Goal: Information Seeking & Learning: Compare options

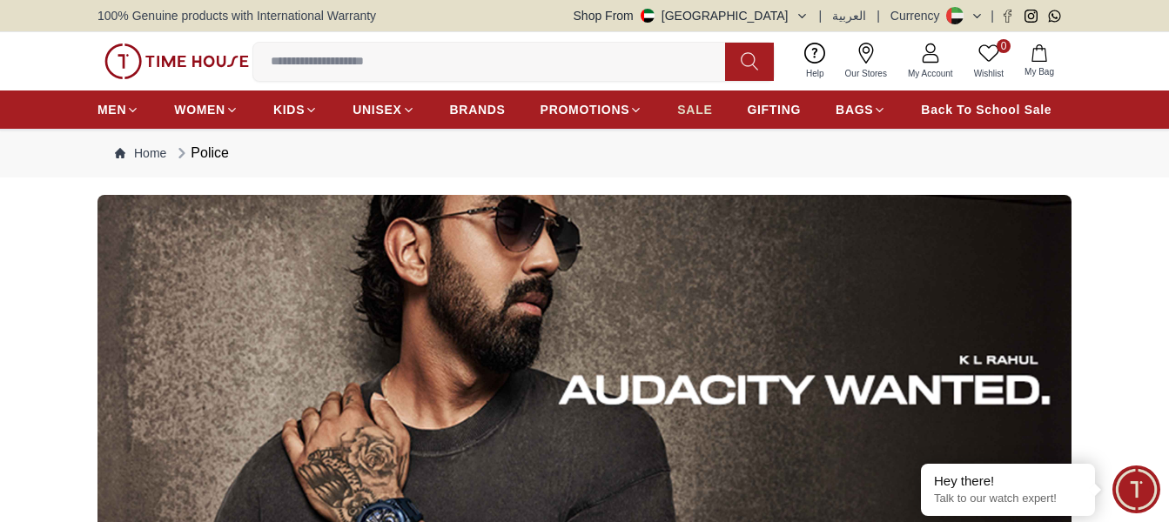
click at [691, 125] on link "SALE" at bounding box center [694, 109] width 35 height 31
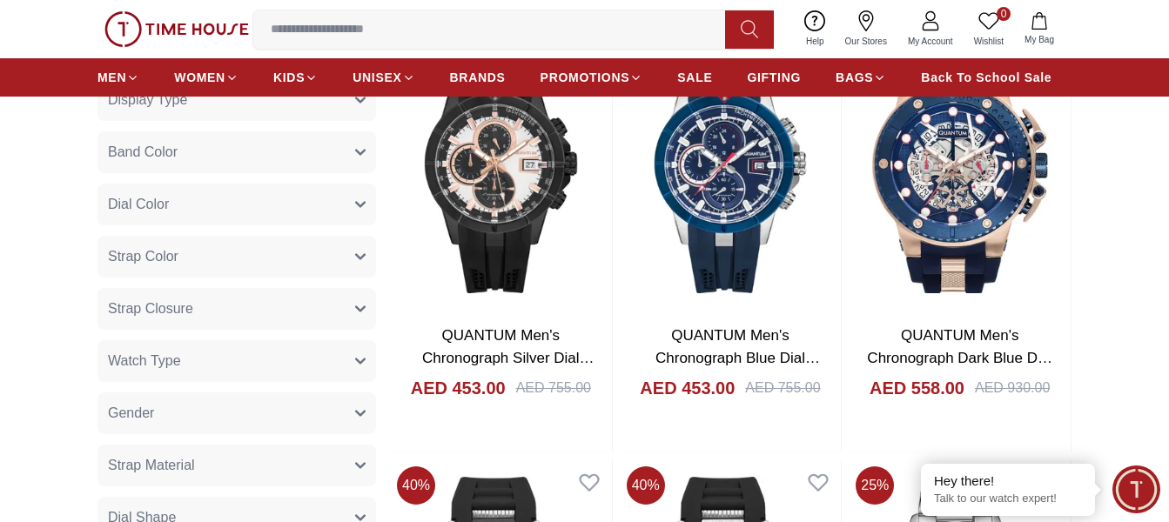
scroll to position [1044, 0]
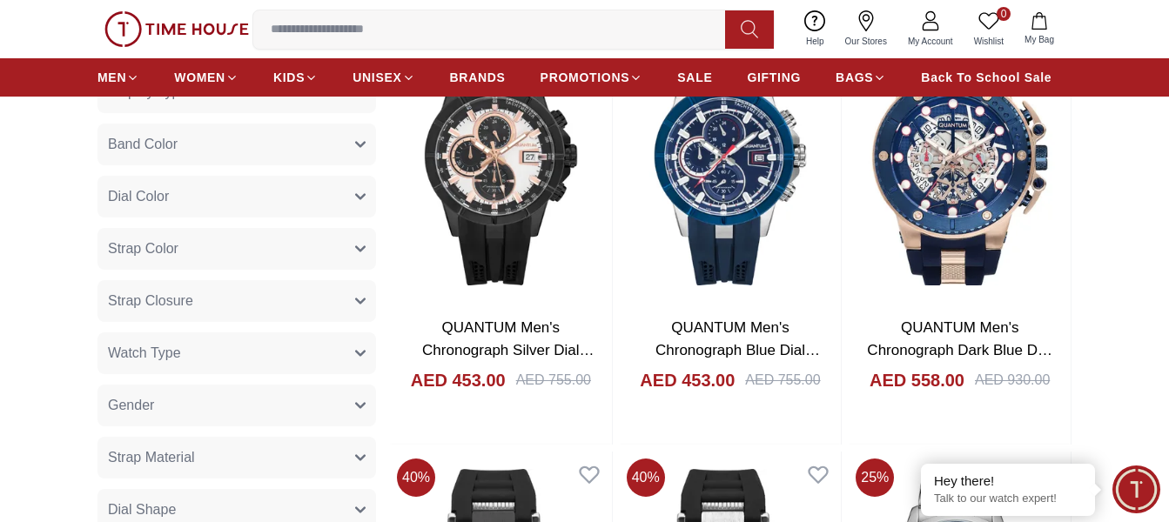
click at [356, 411] on icon "button" at bounding box center [360, 405] width 10 height 10
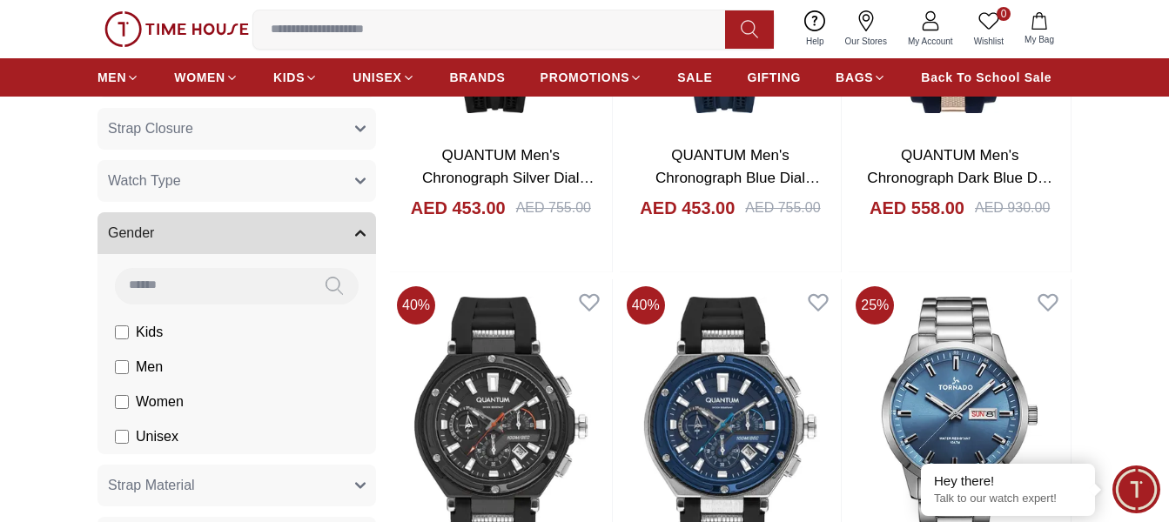
scroll to position [1218, 0]
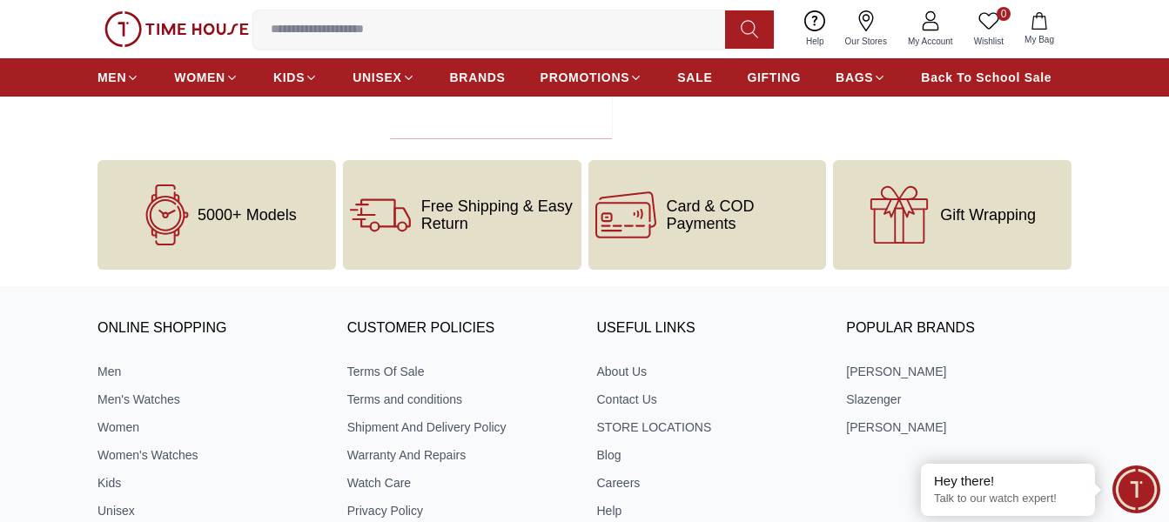
scroll to position [2645, 0]
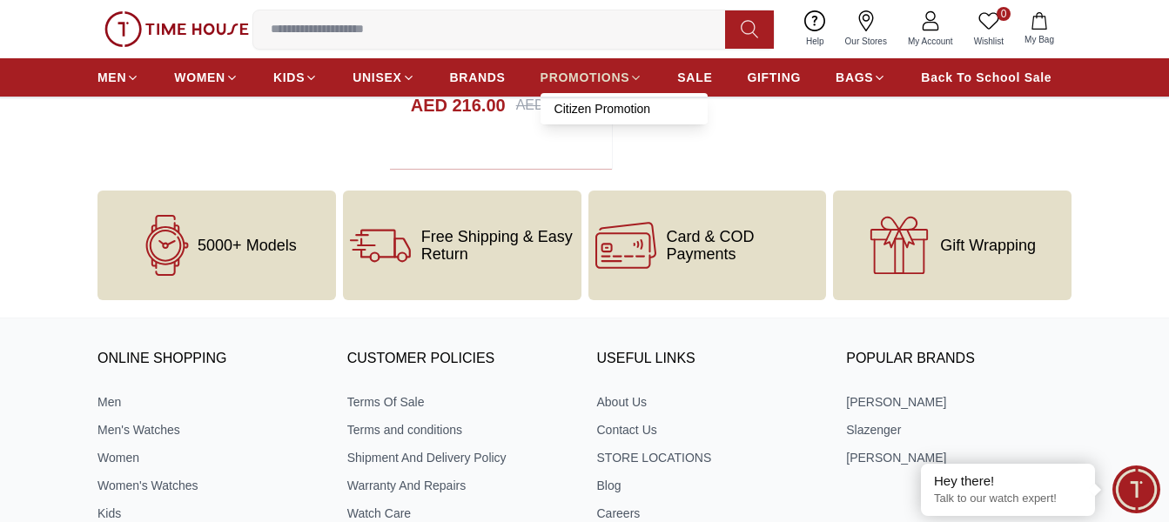
click at [593, 86] on span "PROMOTIONS" at bounding box center [585, 77] width 90 height 17
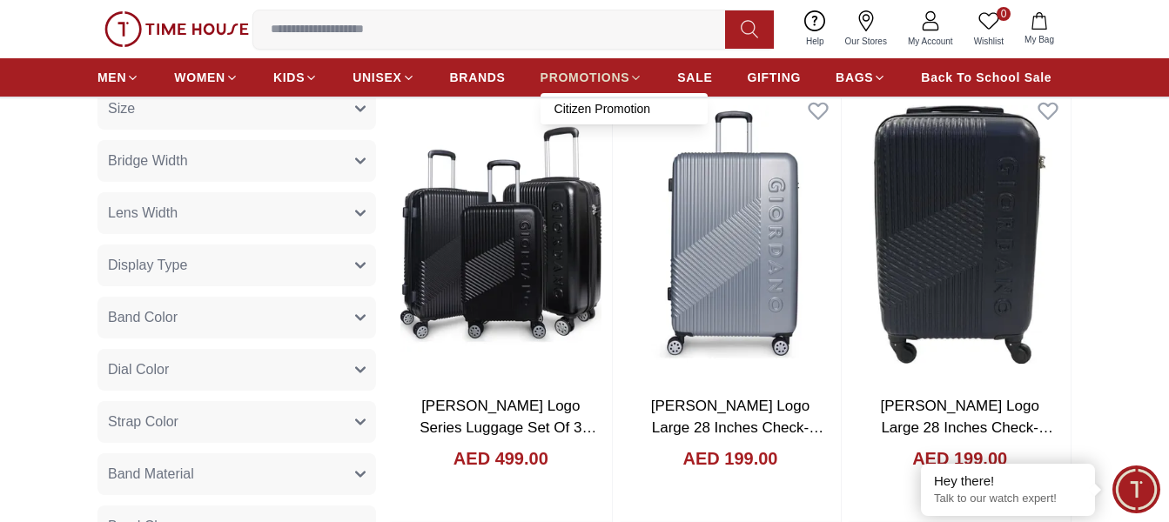
scroll to position [609, 0]
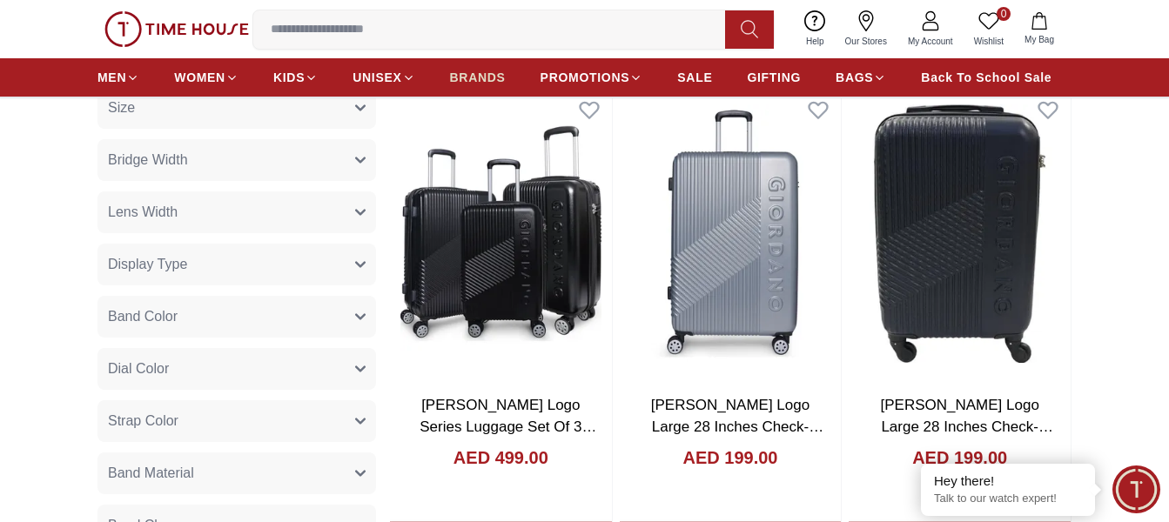
click at [489, 86] on span "BRANDS" at bounding box center [478, 77] width 56 height 17
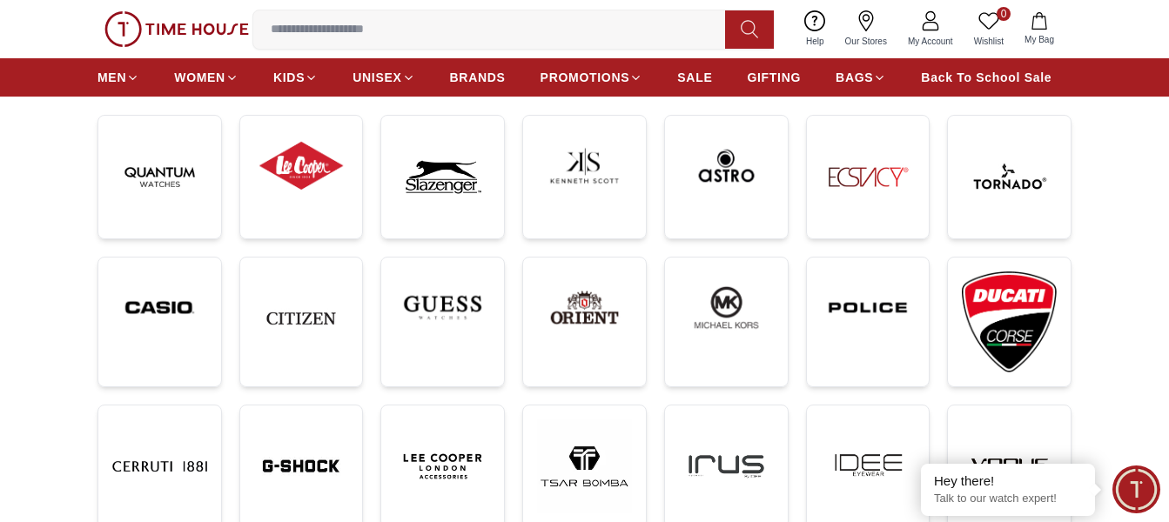
scroll to position [348, 0]
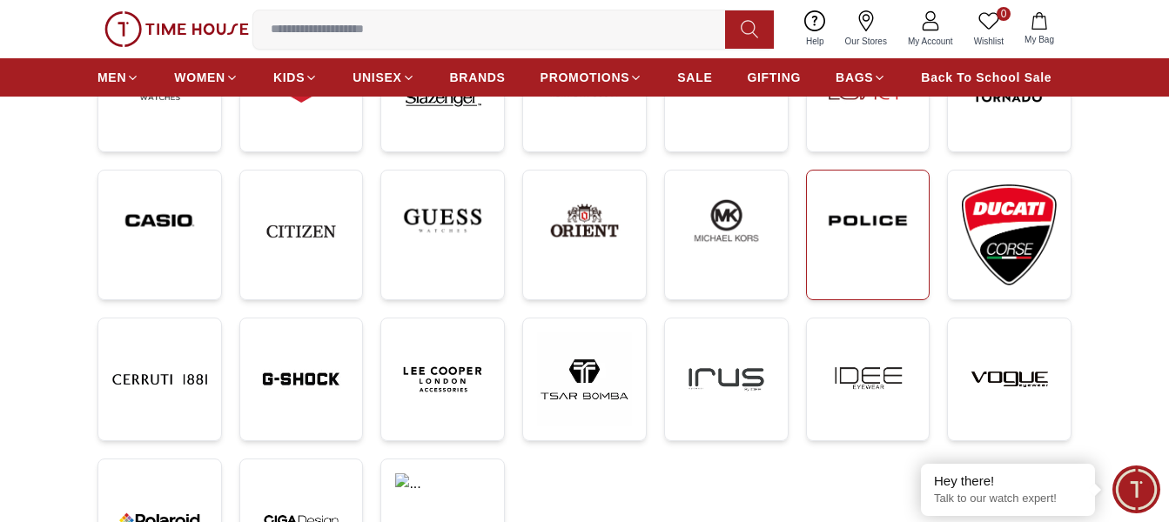
click at [822, 271] on link at bounding box center [868, 235] width 124 height 131
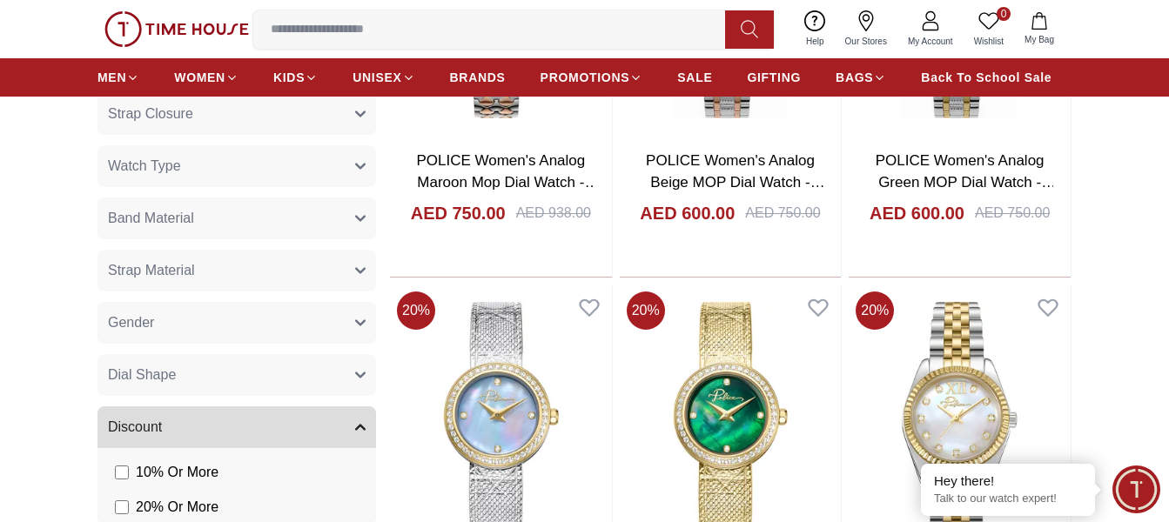
scroll to position [1044, 0]
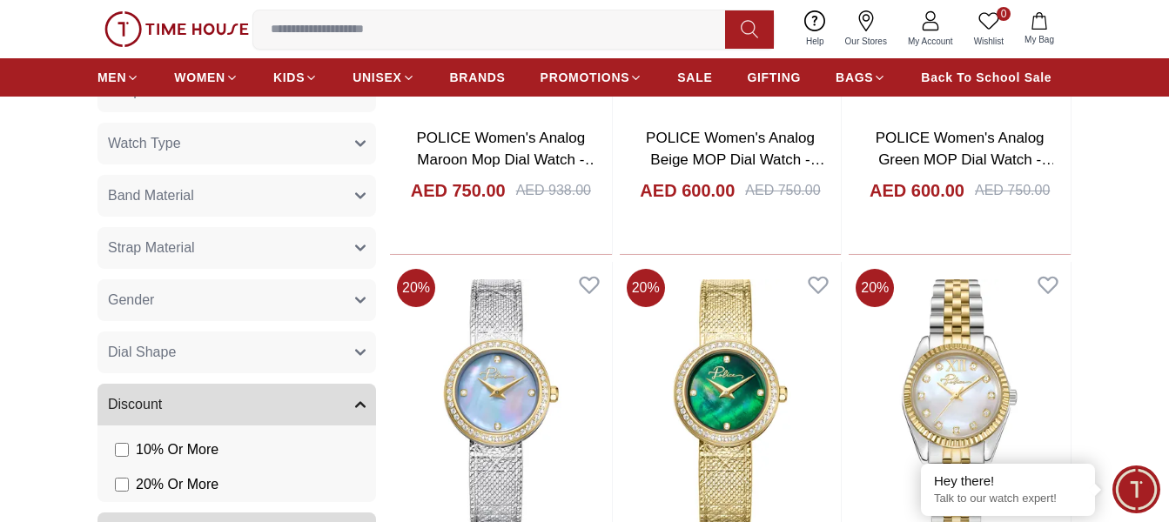
click at [355, 305] on icon "button" at bounding box center [360, 300] width 10 height 10
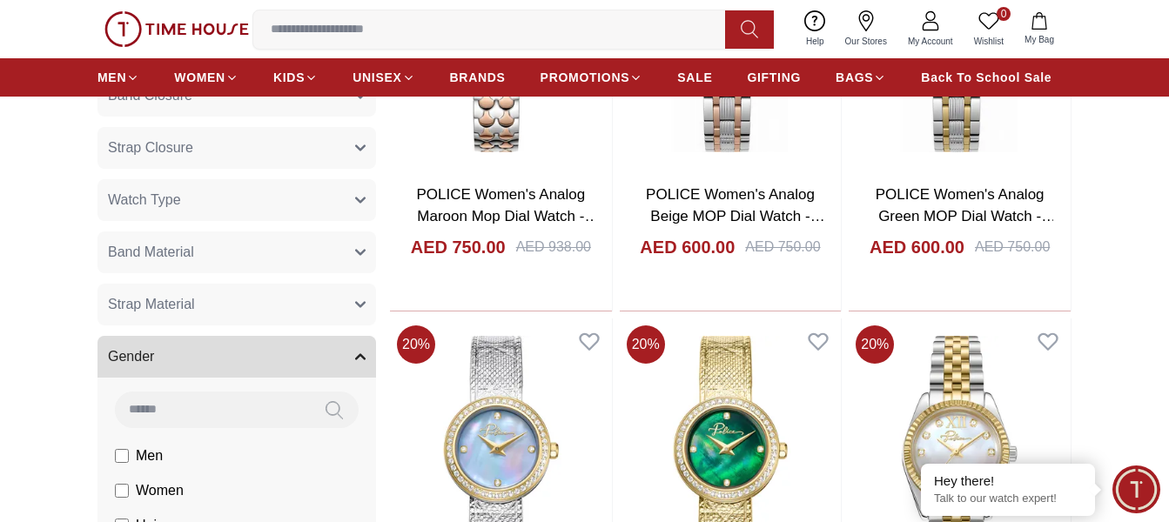
scroll to position [957, 0]
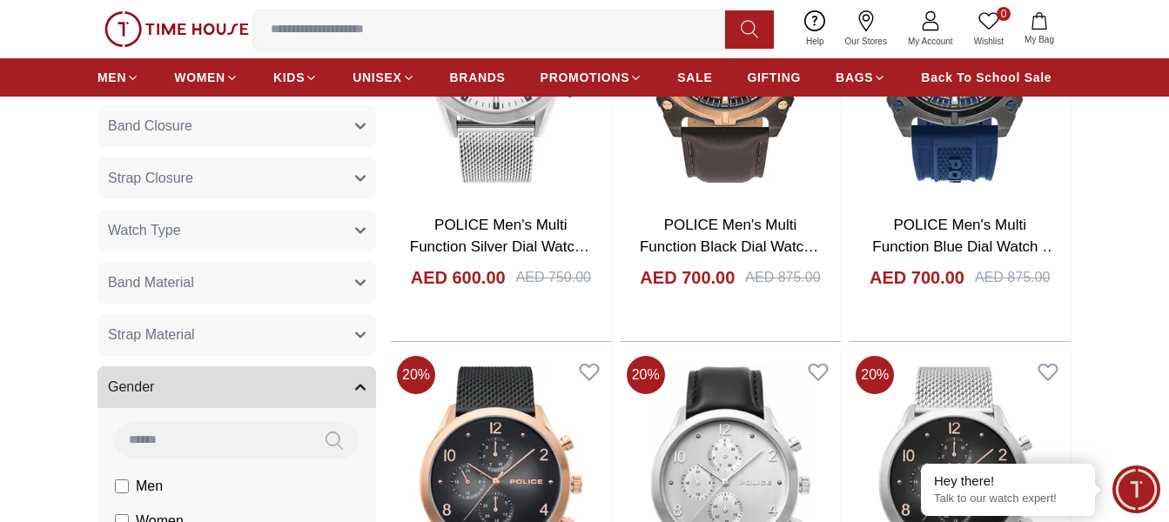
click at [353, 240] on button "Watch Type" at bounding box center [236, 231] width 278 height 42
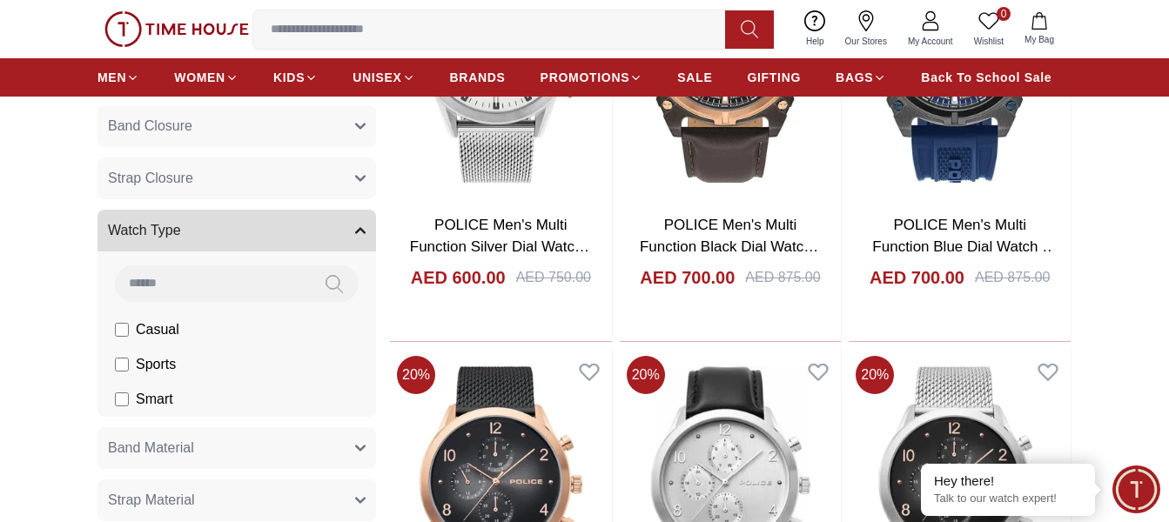
click at [354, 243] on button "Watch Type" at bounding box center [236, 231] width 278 height 42
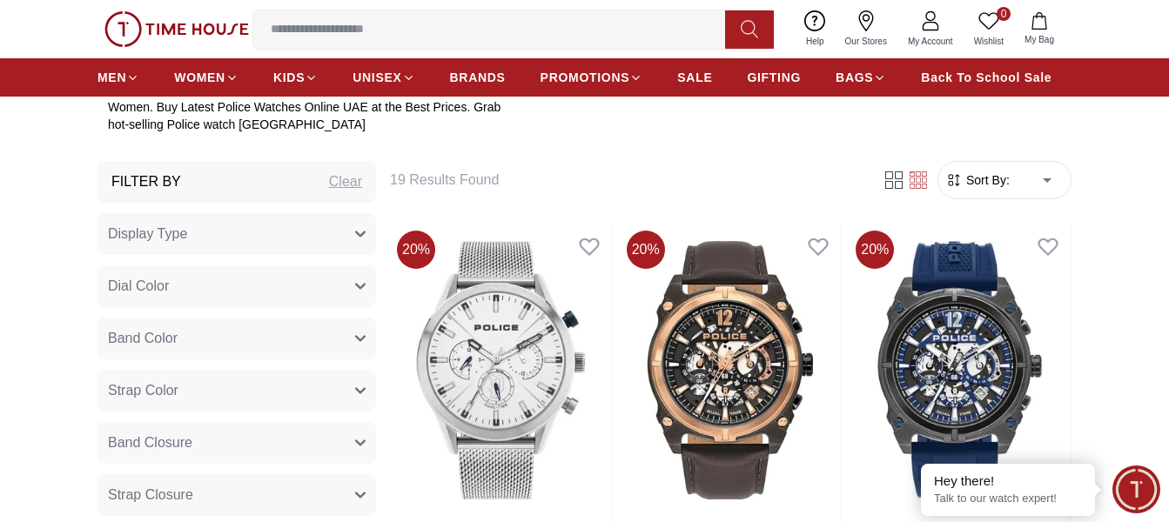
scroll to position [609, 0]
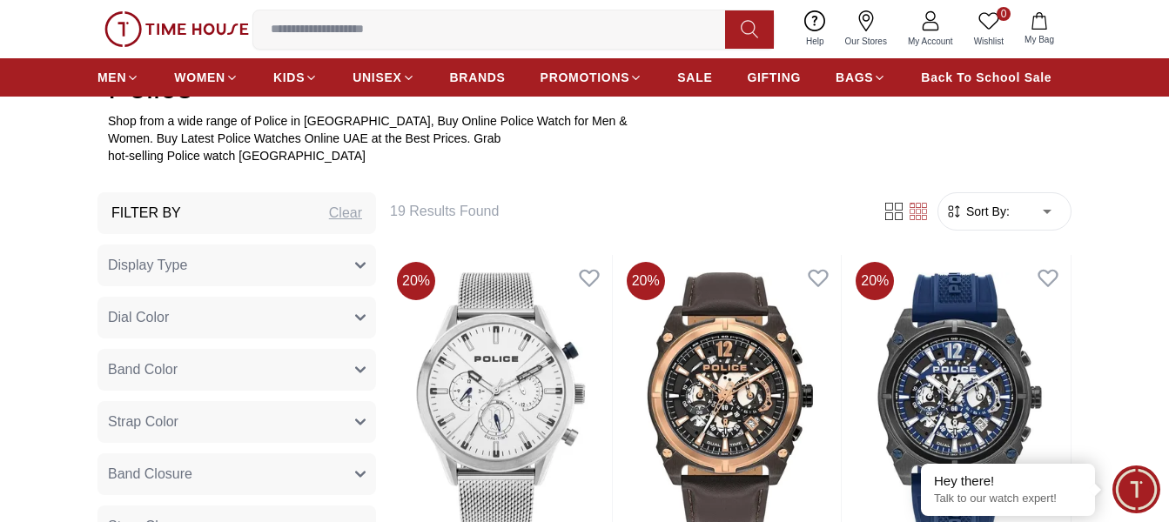
click at [355, 271] on icon "button" at bounding box center [360, 265] width 10 height 10
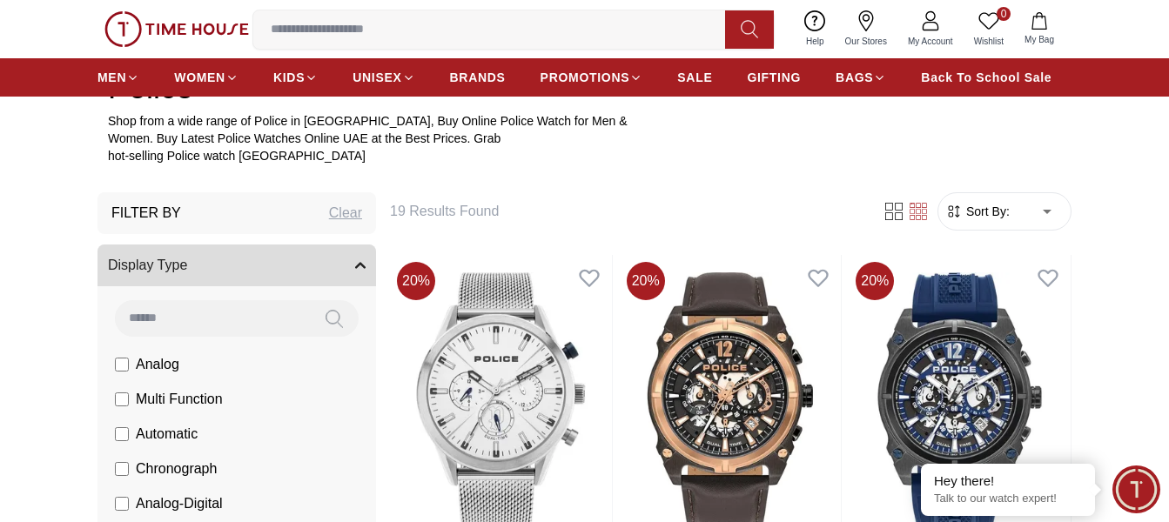
click at [355, 271] on icon "button" at bounding box center [360, 265] width 10 height 10
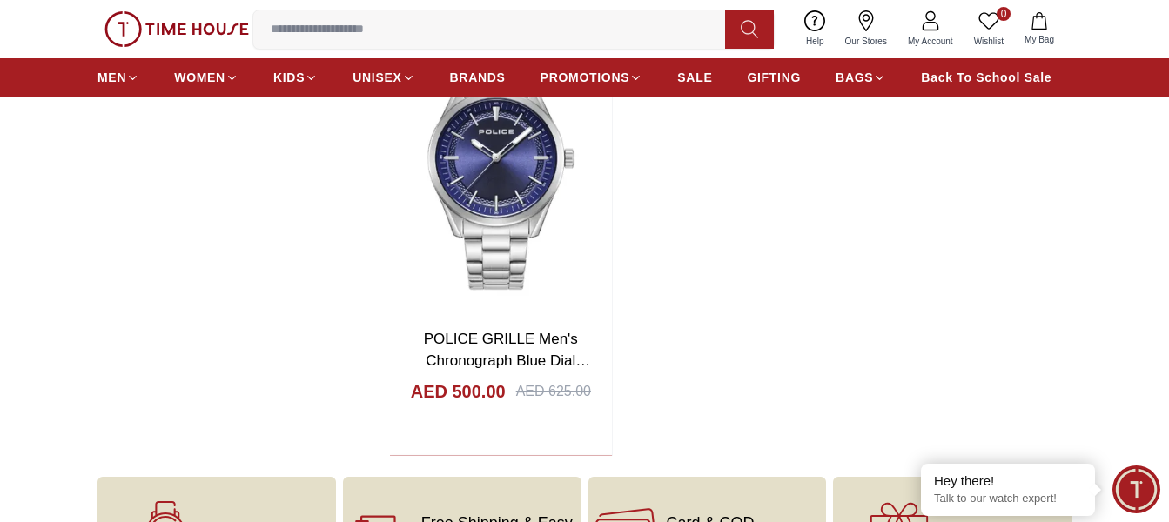
scroll to position [3654, 0]
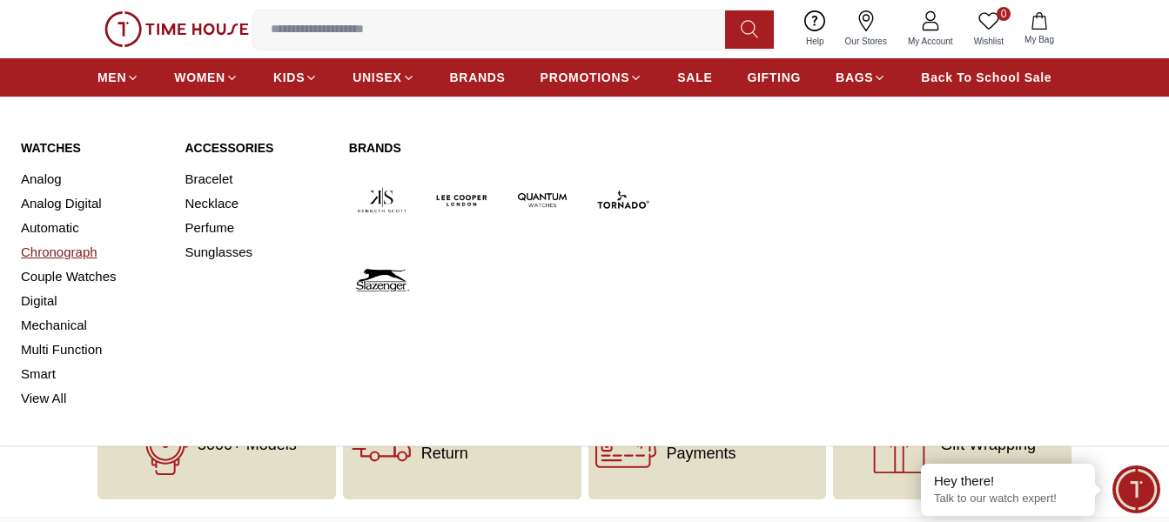
click at [37, 260] on link "Chronograph" at bounding box center [92, 252] width 143 height 24
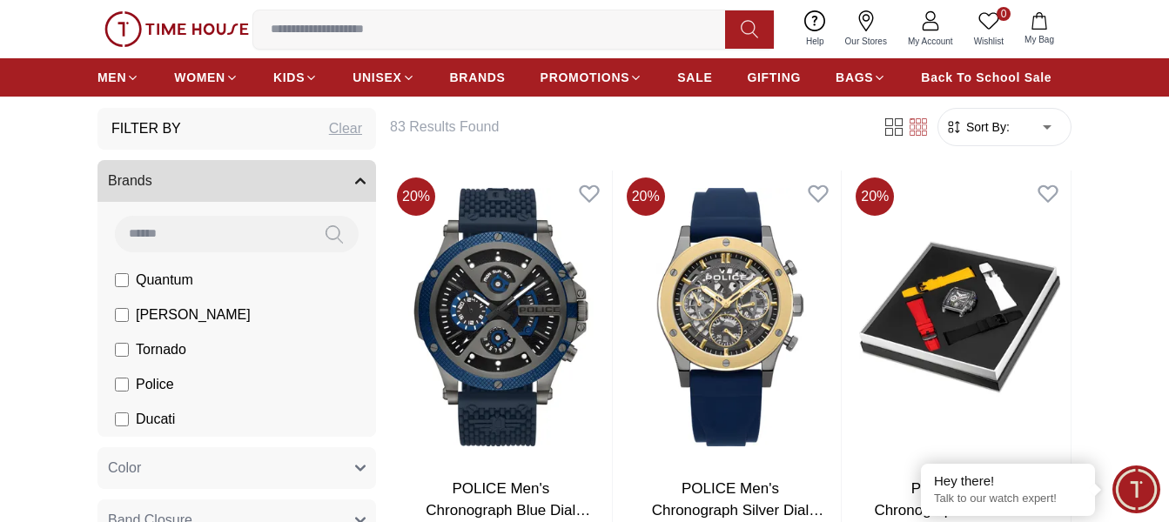
scroll to position [174, 0]
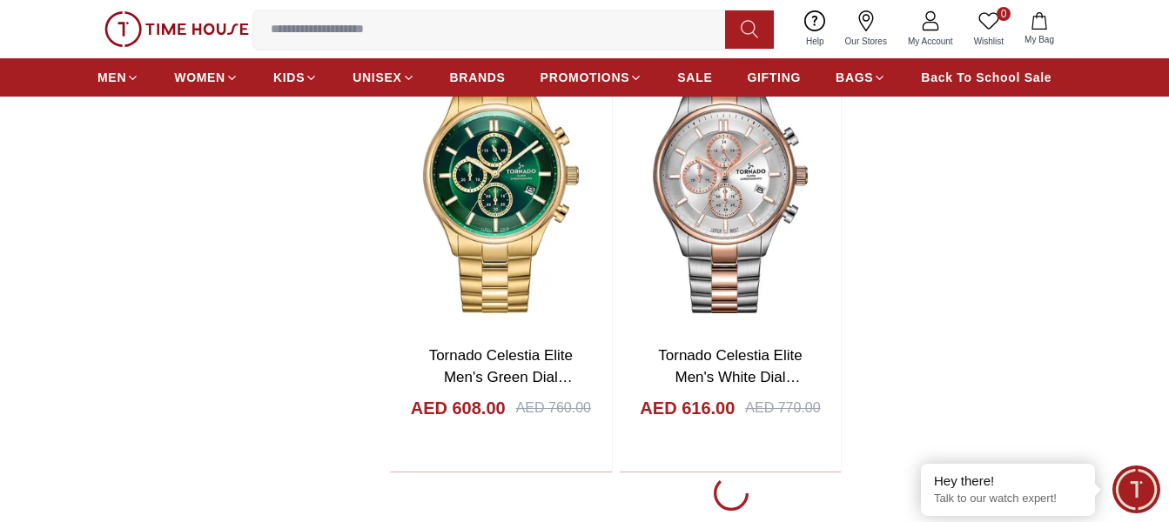
scroll to position [2958, 0]
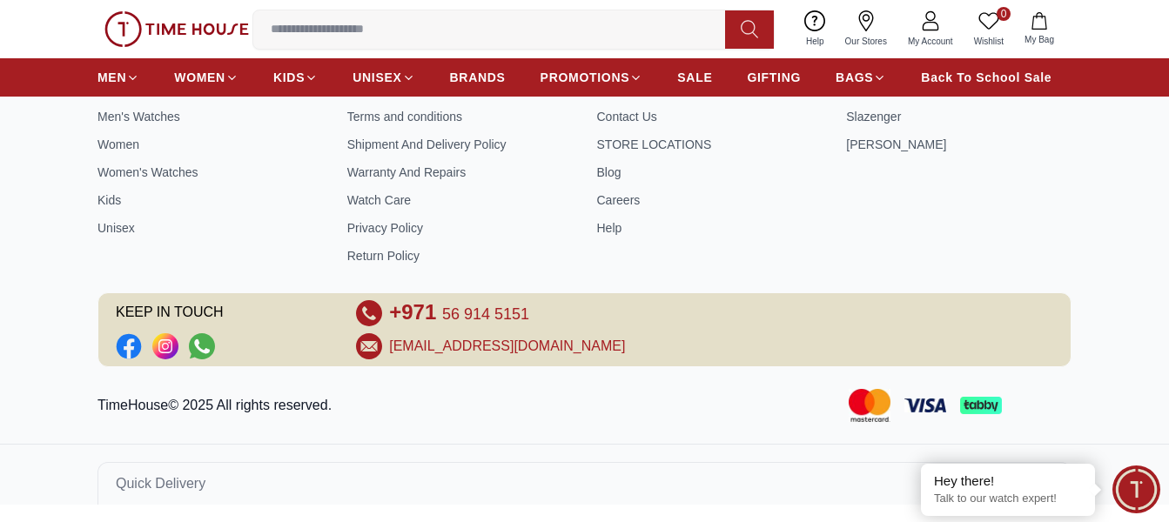
scroll to position [4825, 0]
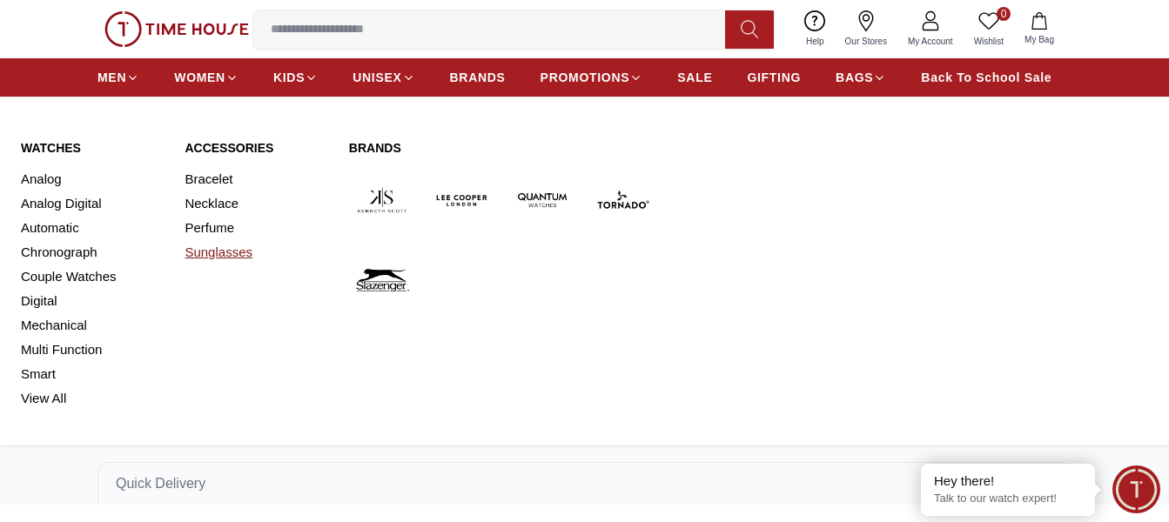
click at [224, 262] on link "Sunglasses" at bounding box center [255, 252] width 143 height 24
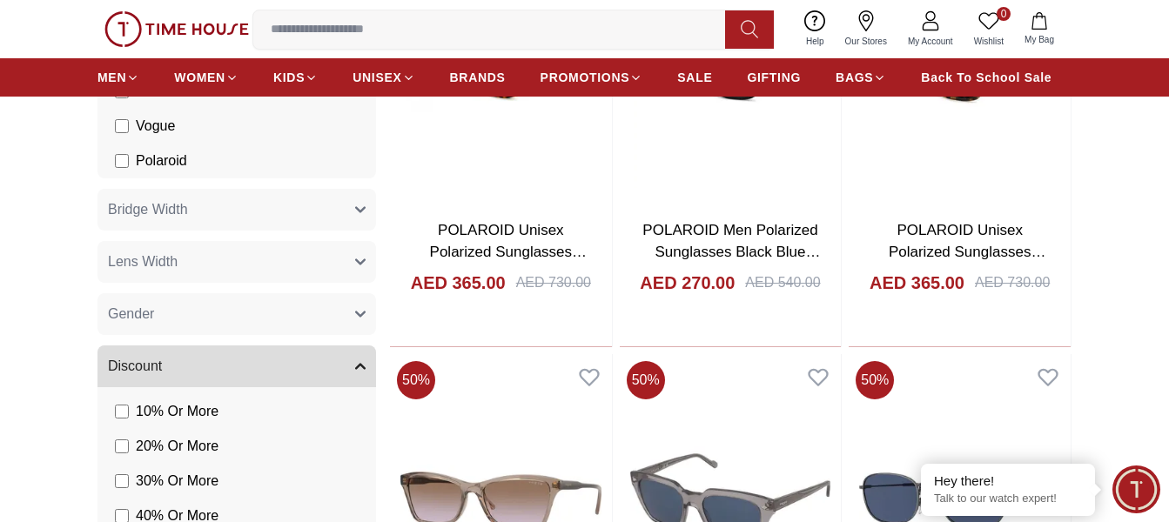
scroll to position [348, 0]
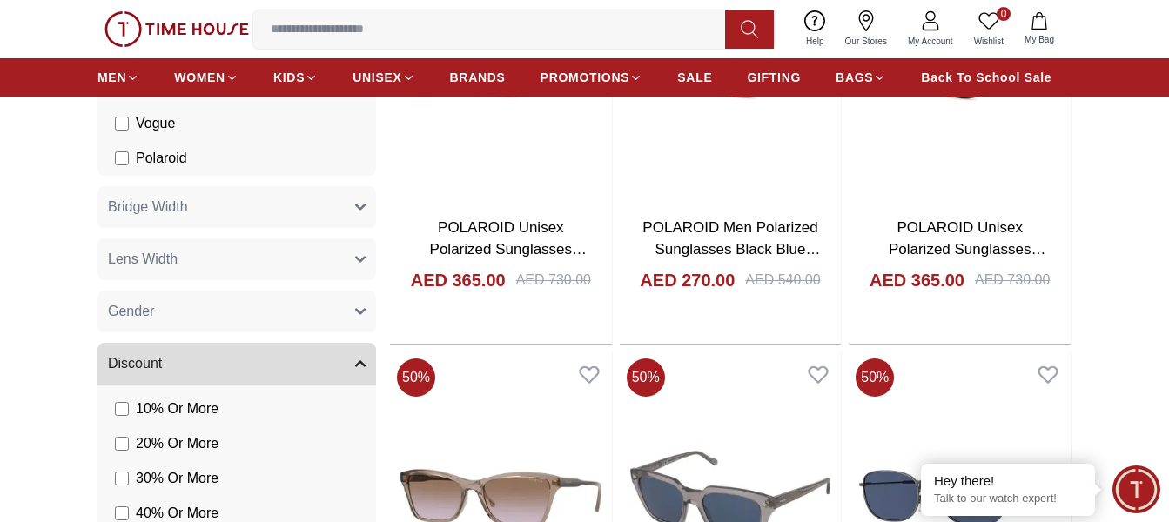
click at [364, 314] on icon "button" at bounding box center [360, 312] width 9 height 4
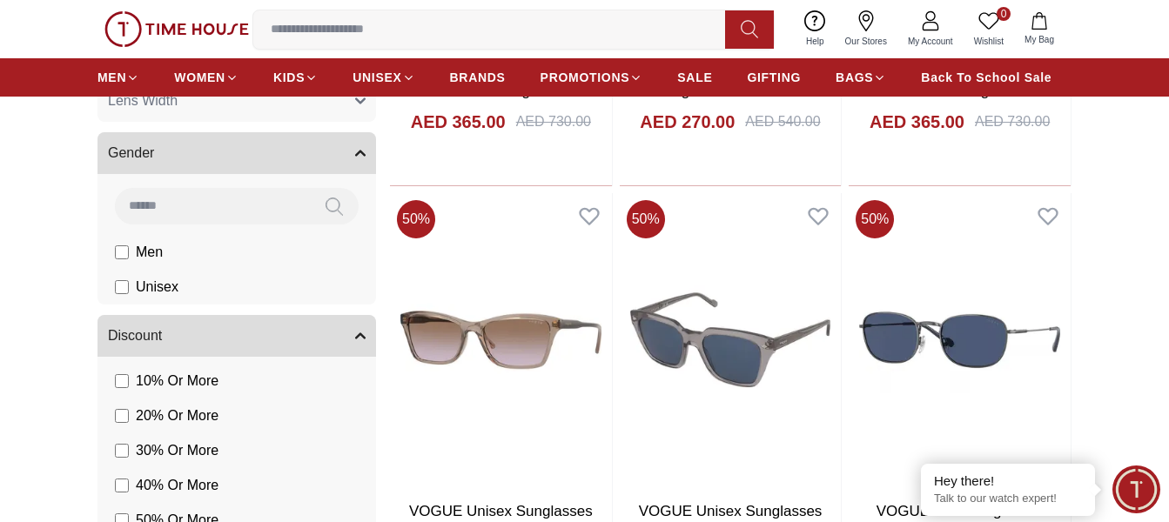
scroll to position [522, 0]
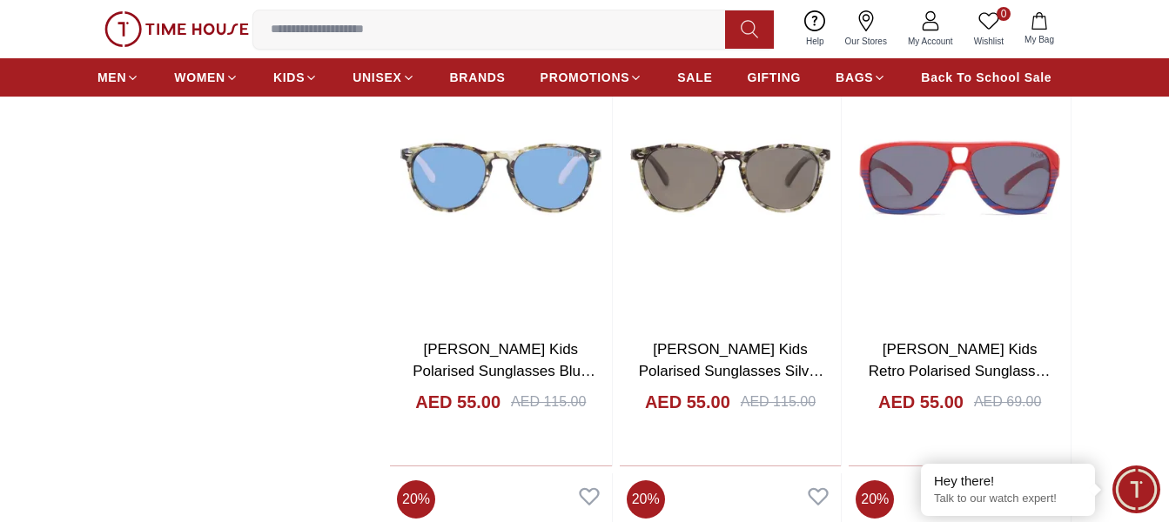
scroll to position [2001, 0]
